Goal: Task Accomplishment & Management: Manage account settings

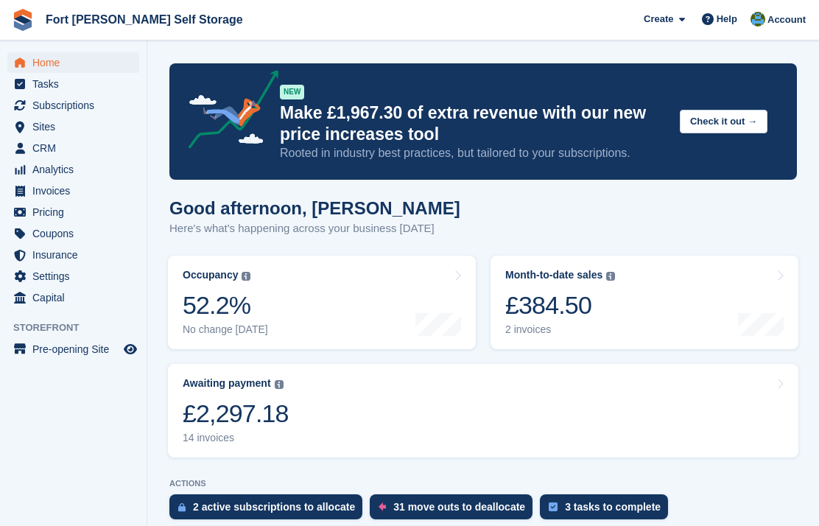
click at [228, 407] on div "£2,297.18" at bounding box center [236, 414] width 106 height 30
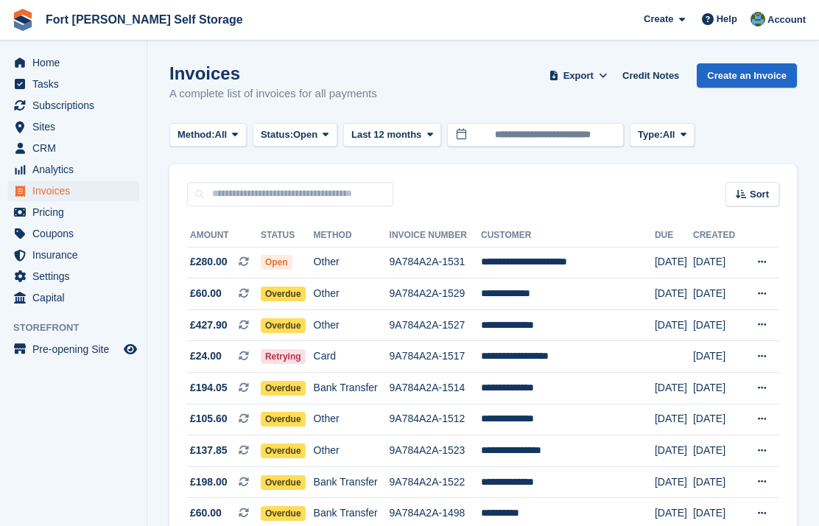
click at [284, 270] on span "Open" at bounding box center [277, 262] width 32 height 15
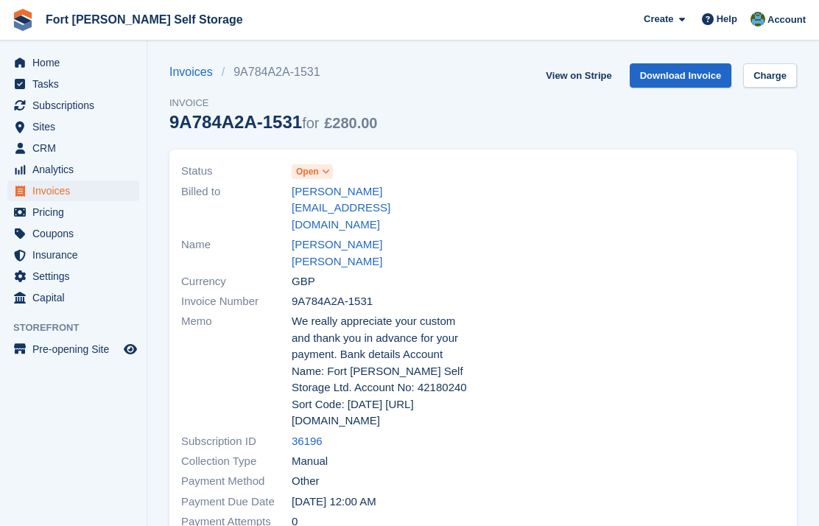
click at [332, 169] on span at bounding box center [326, 172] width 12 height 12
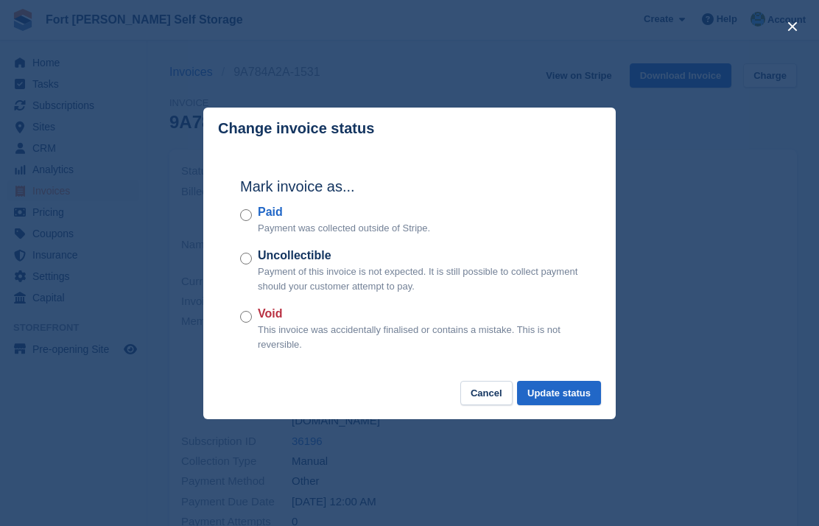
click at [564, 402] on button "Update status" at bounding box center [559, 393] width 84 height 24
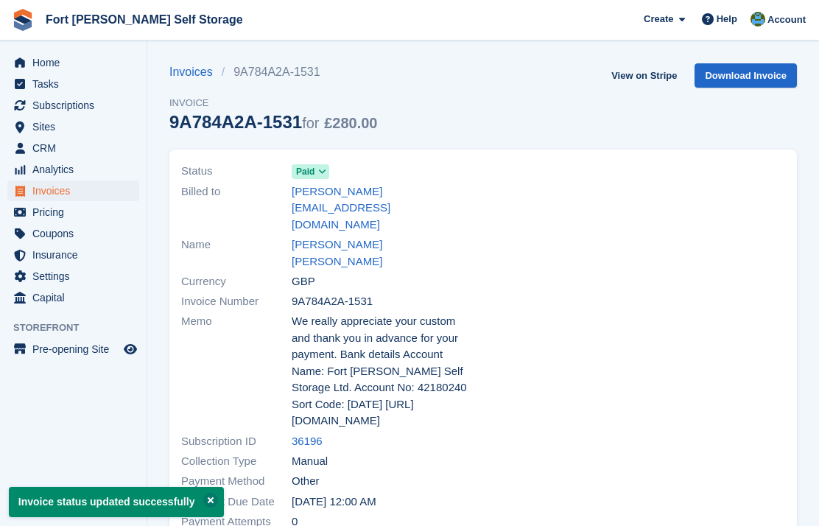
click at [83, 106] on span "Subscriptions" at bounding box center [76, 105] width 88 height 21
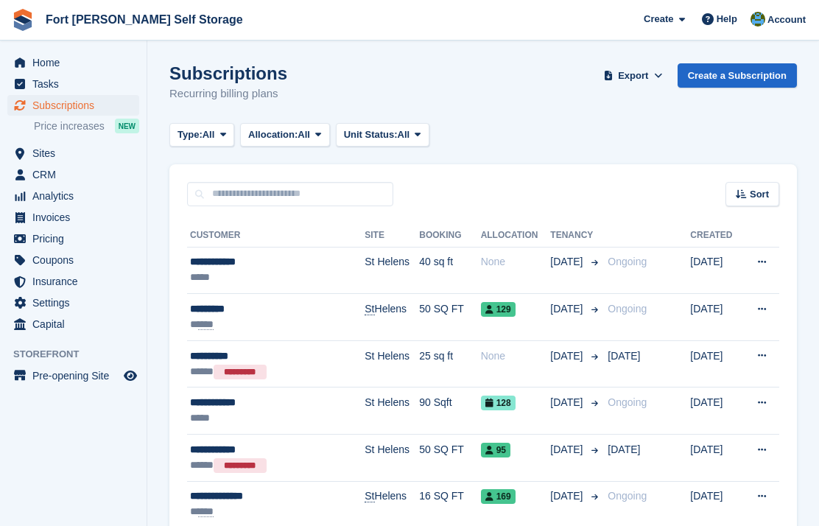
click at [58, 63] on span "Home" at bounding box center [76, 62] width 88 height 21
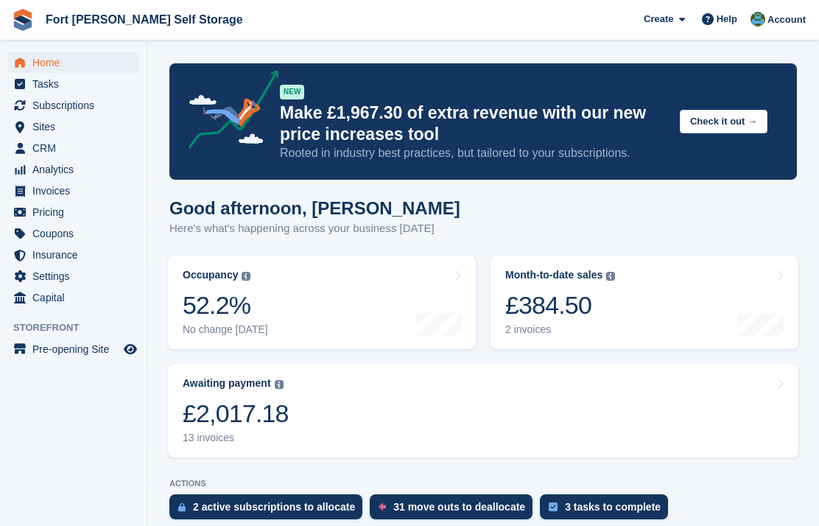
click at [334, 413] on link "Awaiting payment The total outstanding balance on all open invoices. £2,017.18 …" at bounding box center [483, 411] width 631 height 94
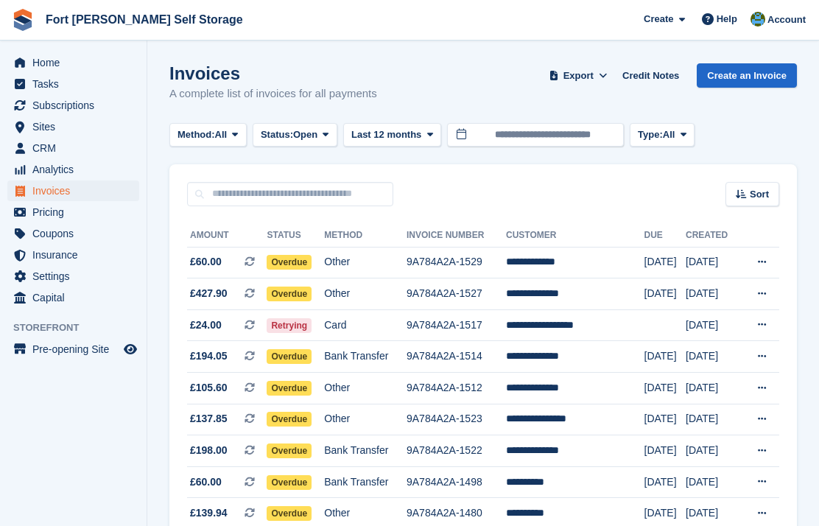
click at [301, 386] on span "Overdue" at bounding box center [289, 388] width 45 height 15
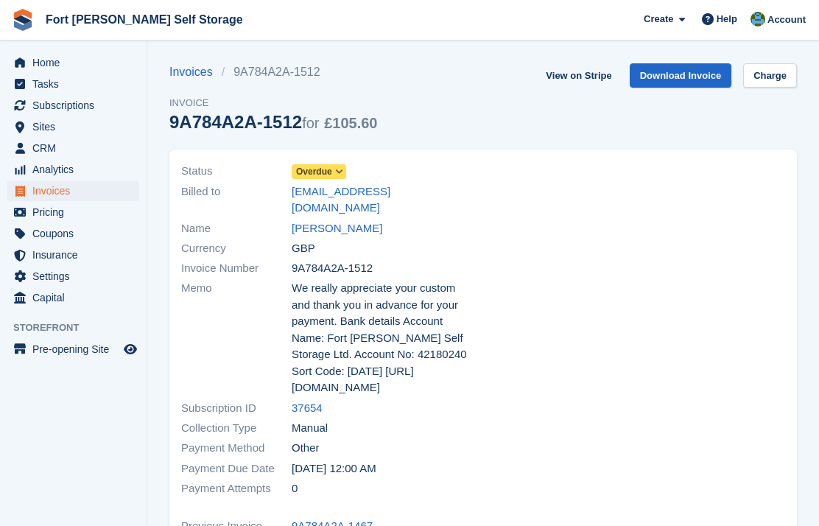
click at [342, 178] on span "Overdue" at bounding box center [319, 171] width 55 height 15
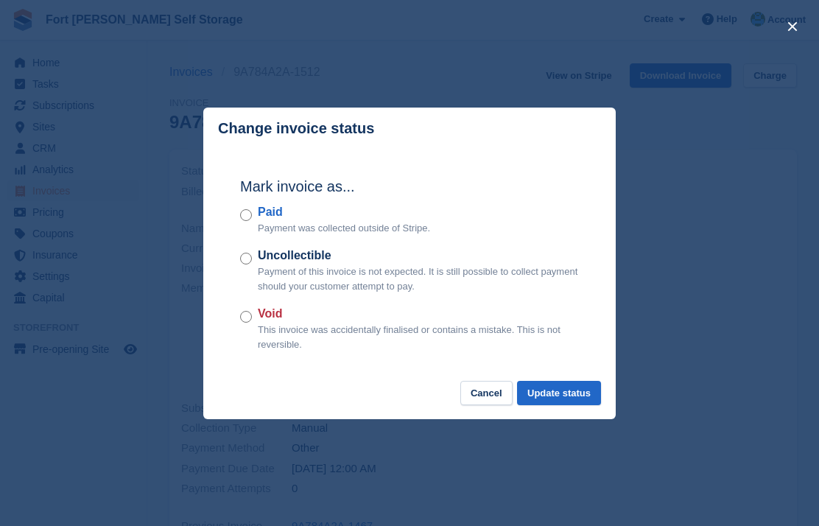
click at [564, 396] on button "Update status" at bounding box center [559, 393] width 84 height 24
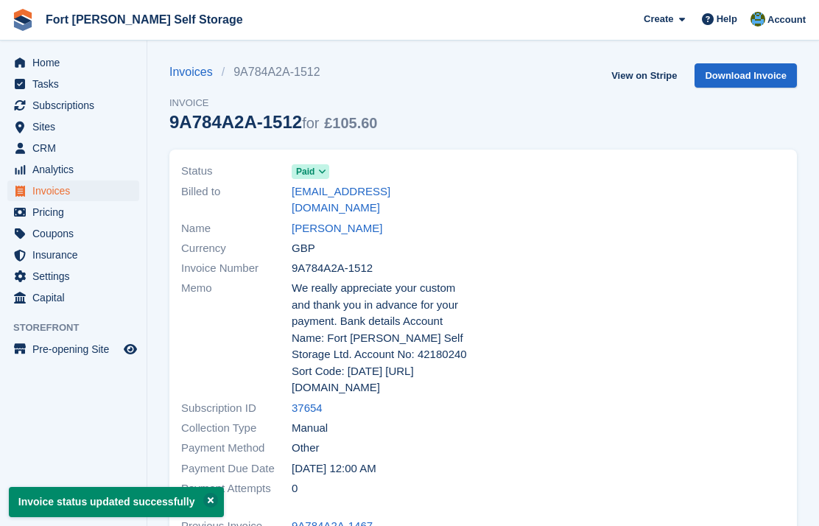
click at [56, 63] on span "Home" at bounding box center [76, 62] width 88 height 21
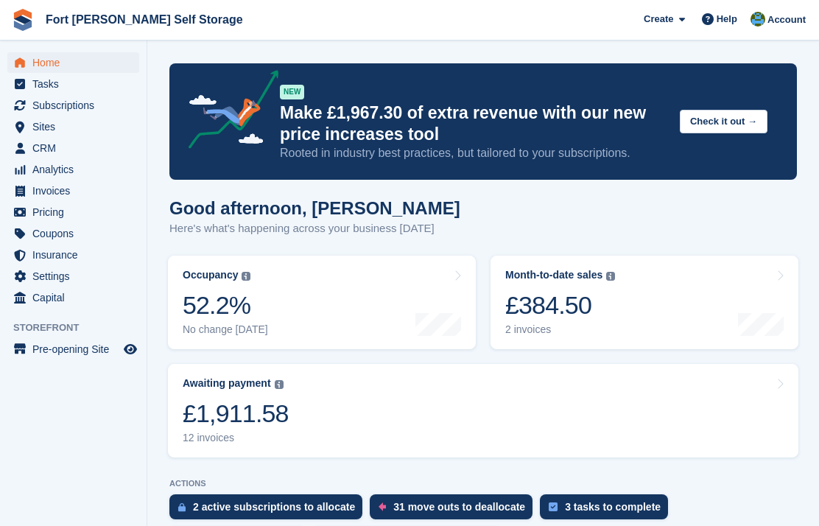
click at [365, 400] on link "Awaiting payment The total outstanding balance on all open invoices. £1,911.58 …" at bounding box center [483, 411] width 631 height 94
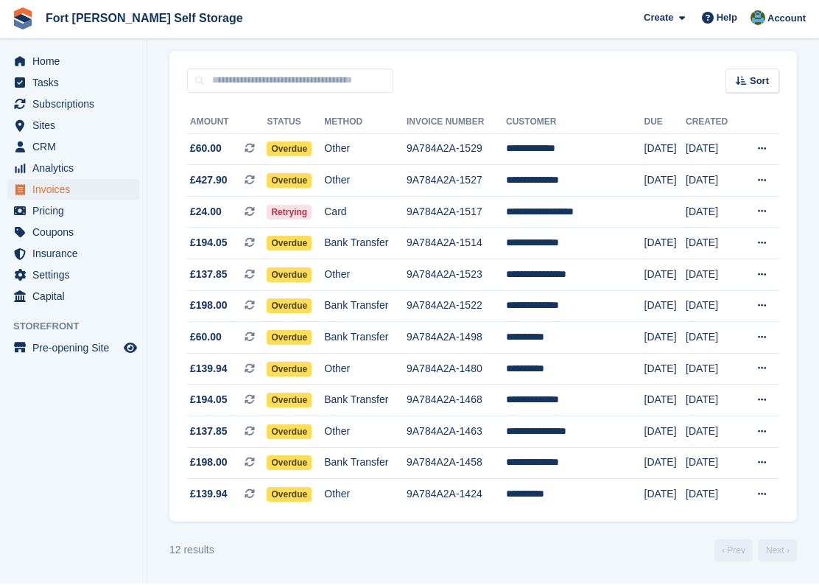
scroll to position [124, 0]
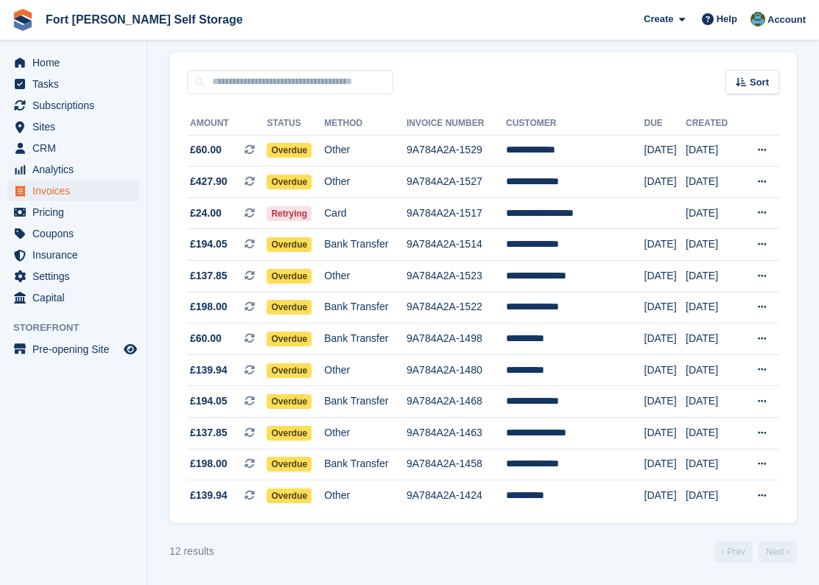
click at [298, 185] on span "Overdue" at bounding box center [289, 182] width 45 height 15
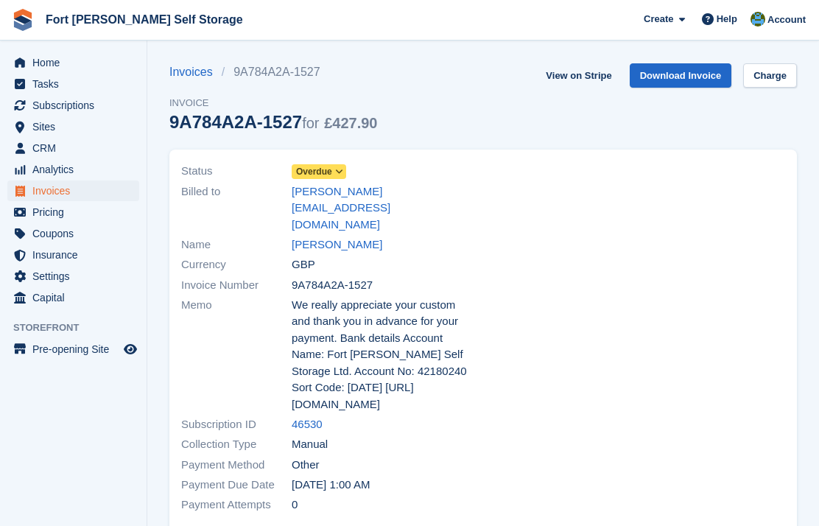
click at [344, 177] on span at bounding box center [340, 172] width 12 height 12
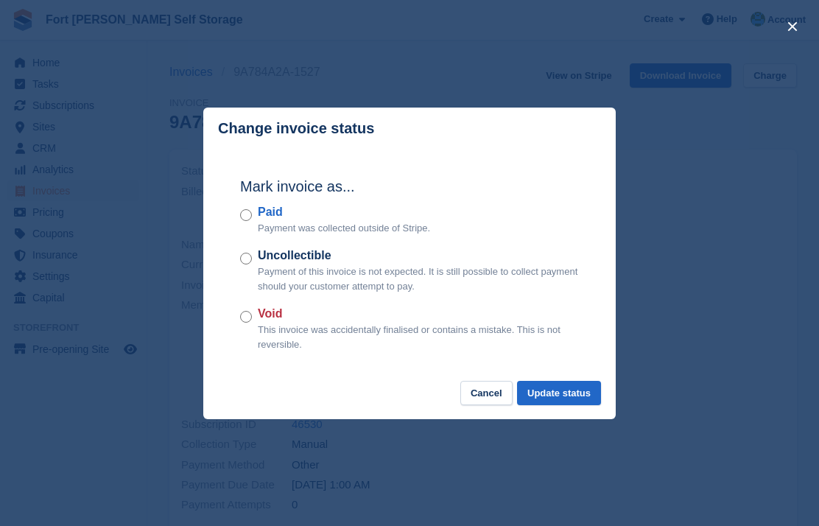
click at [261, 220] on label "Paid" at bounding box center [344, 212] width 172 height 18
click at [558, 393] on button "Update status" at bounding box center [559, 393] width 84 height 24
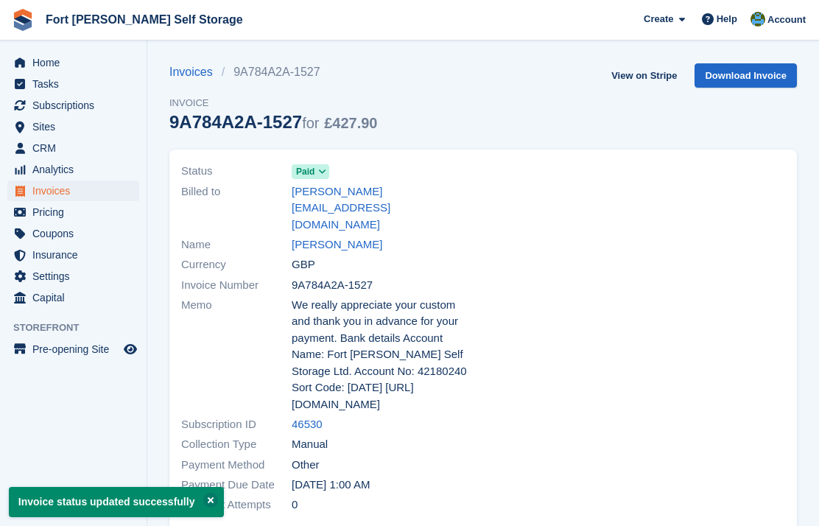
click at [52, 69] on span "Home" at bounding box center [76, 62] width 88 height 21
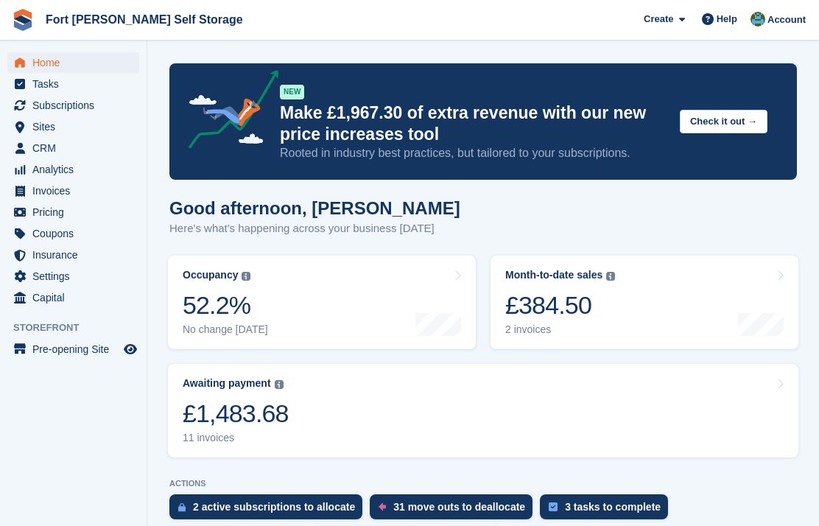
click at [406, 420] on link "Awaiting payment The total outstanding balance on all open invoices. £1,483.68 …" at bounding box center [483, 411] width 631 height 94
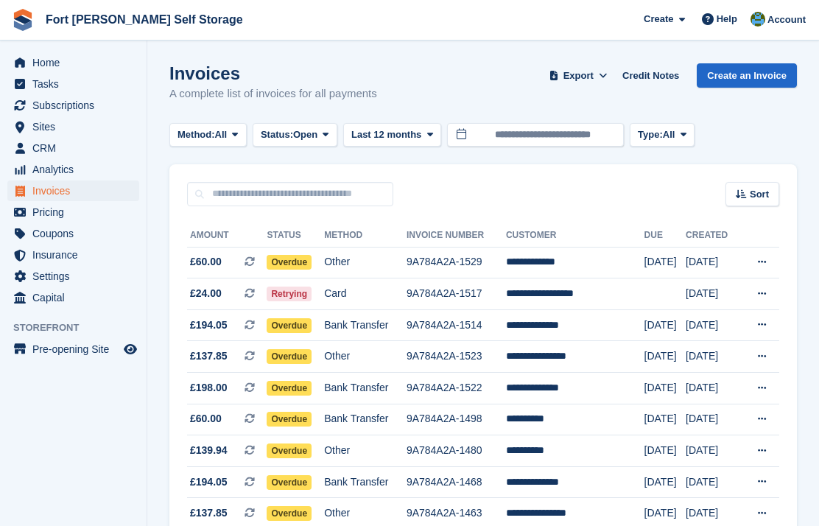
click at [303, 259] on span "Overdue" at bounding box center [289, 262] width 45 height 15
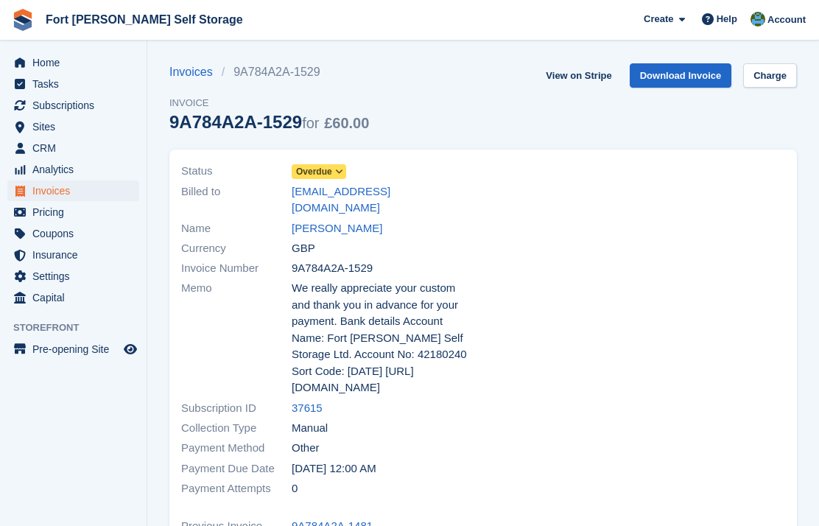
click at [343, 171] on icon at bounding box center [339, 171] width 8 height 9
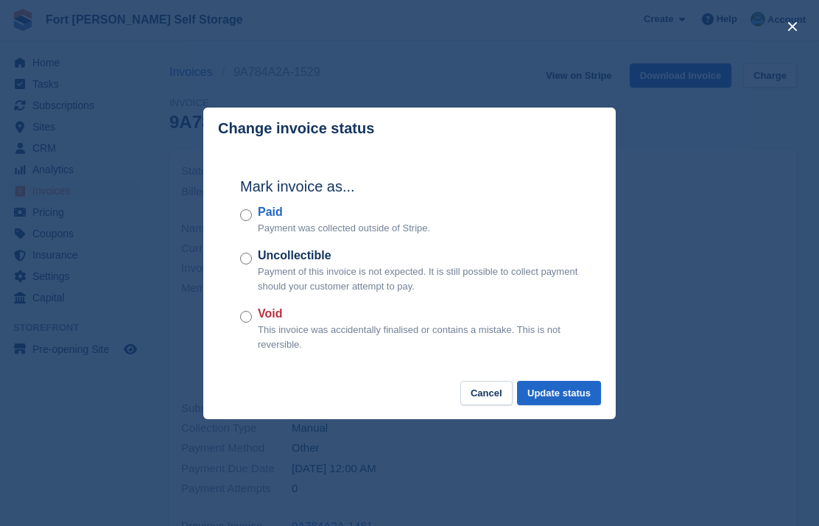
click at [567, 397] on button "Update status" at bounding box center [559, 393] width 84 height 24
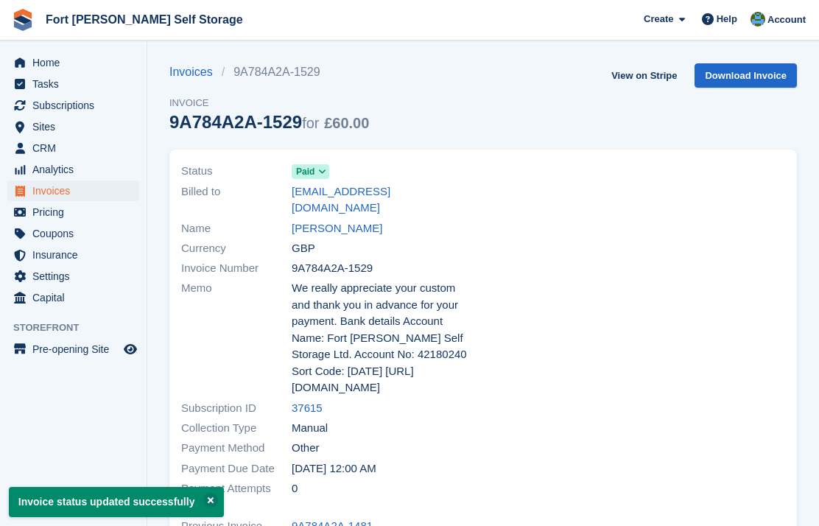
click at [52, 70] on span "Home" at bounding box center [76, 62] width 88 height 21
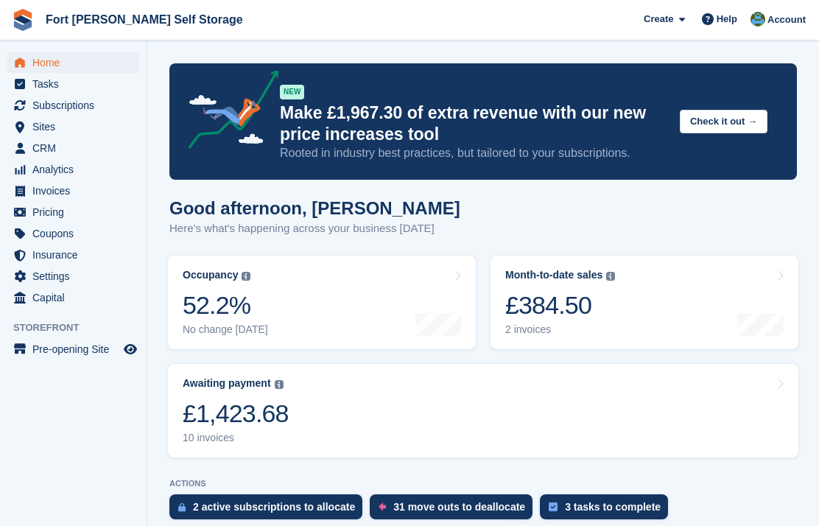
click at [502, 410] on link "Awaiting payment The total outstanding balance on all open invoices. £1,423.68 …" at bounding box center [483, 411] width 631 height 94
